Goal: Check status

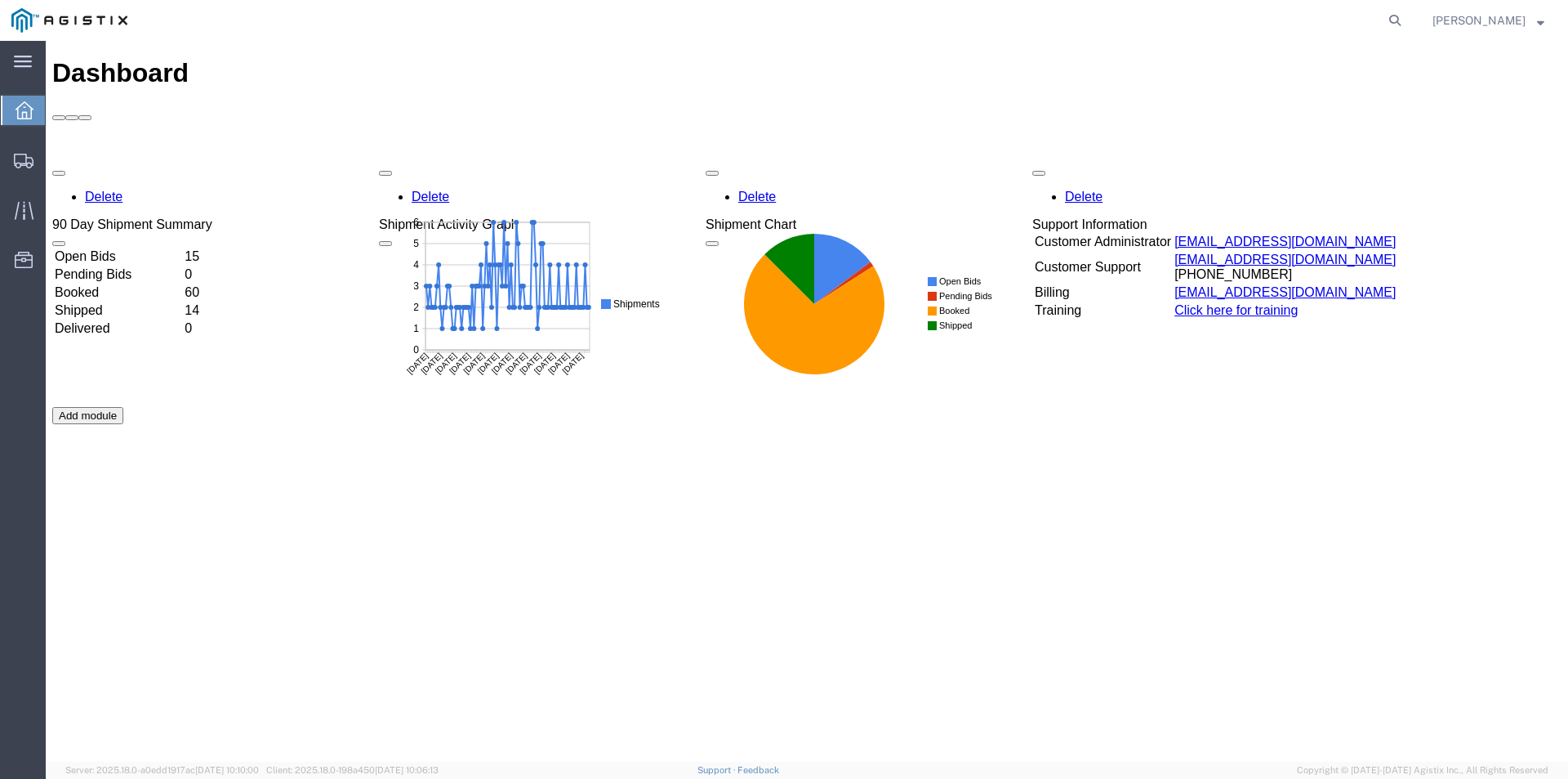
click at [210, 249] on td "15" at bounding box center [196, 256] width 27 height 17
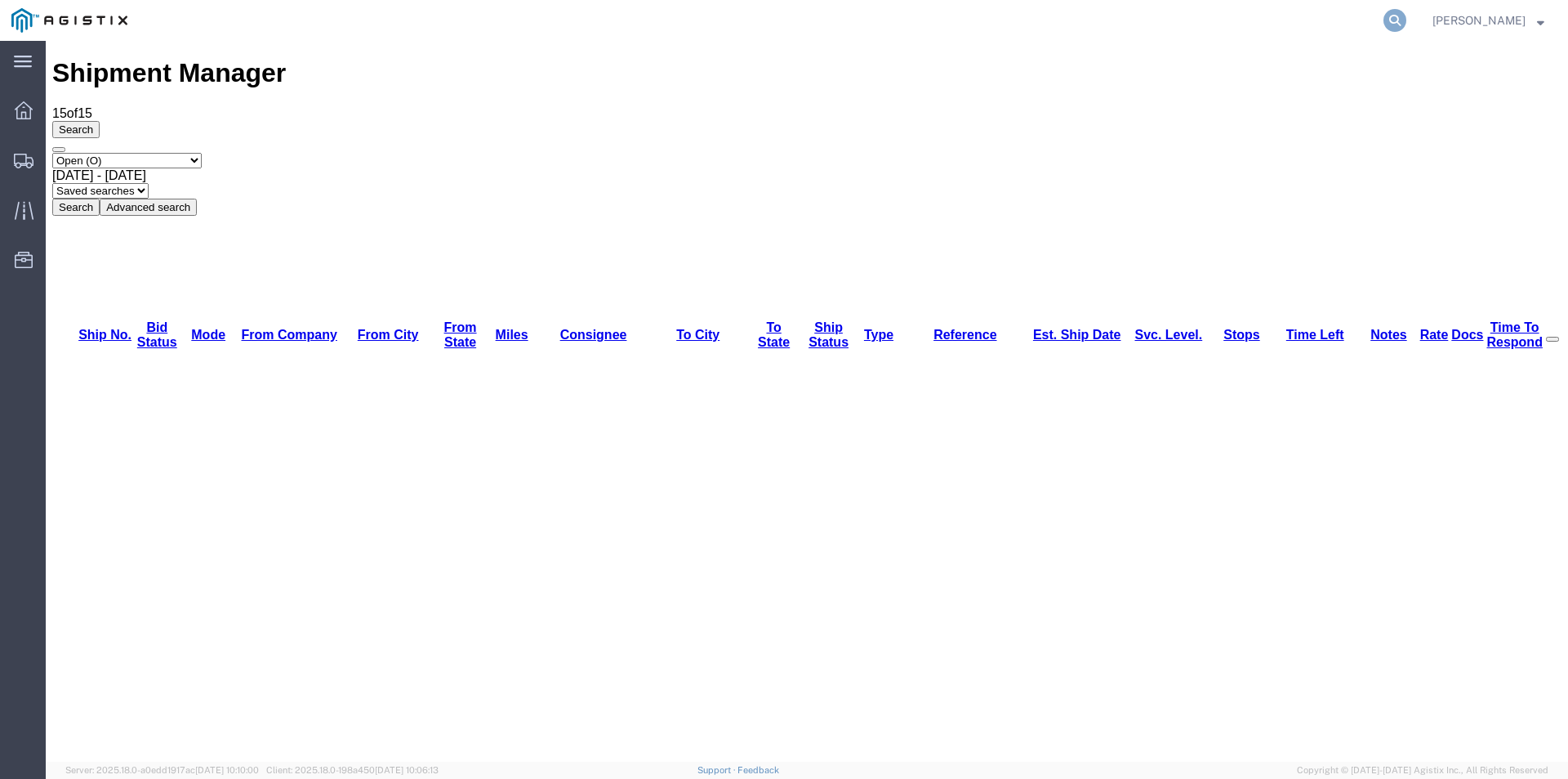
click at [1407, 18] on icon at bounding box center [1394, 20] width 23 height 23
click at [1286, 28] on input "search" at bounding box center [1135, 21] width 497 height 39
paste input "56733802"
type input "56733802"
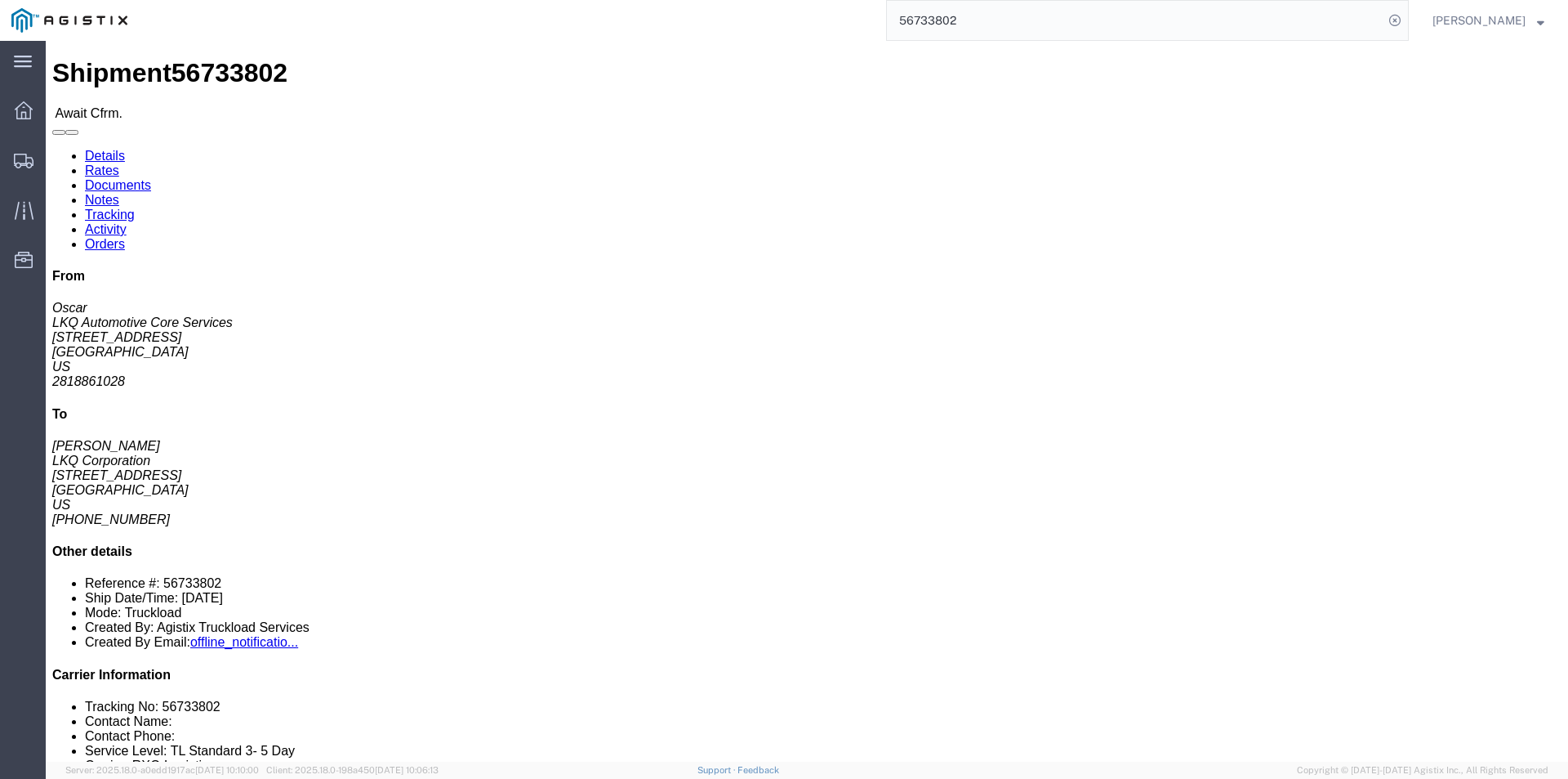
click link "Rates"
